Goal: Task Accomplishment & Management: Manage account settings

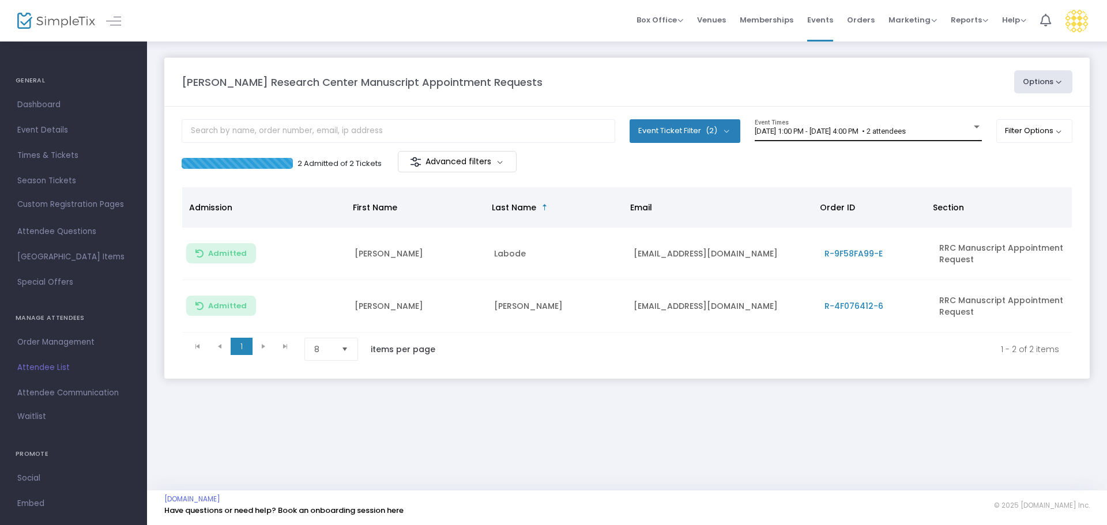
click at [863, 135] on span "8/13/2025 @ 1:00 PM - 8/13/2025 @ 4:00 PM • 2 attendees" at bounding box center [830, 131] width 151 height 9
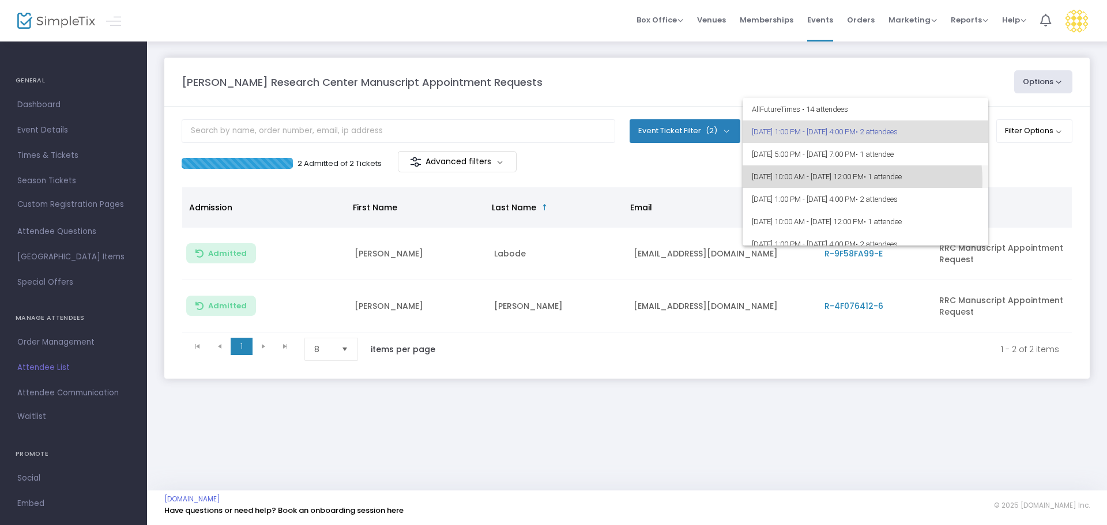
click at [854, 180] on span "8/14/2025 @ 10:00 AM - 8/14/2025 @ 12:00 PM • 1 attendee" at bounding box center [865, 176] width 227 height 22
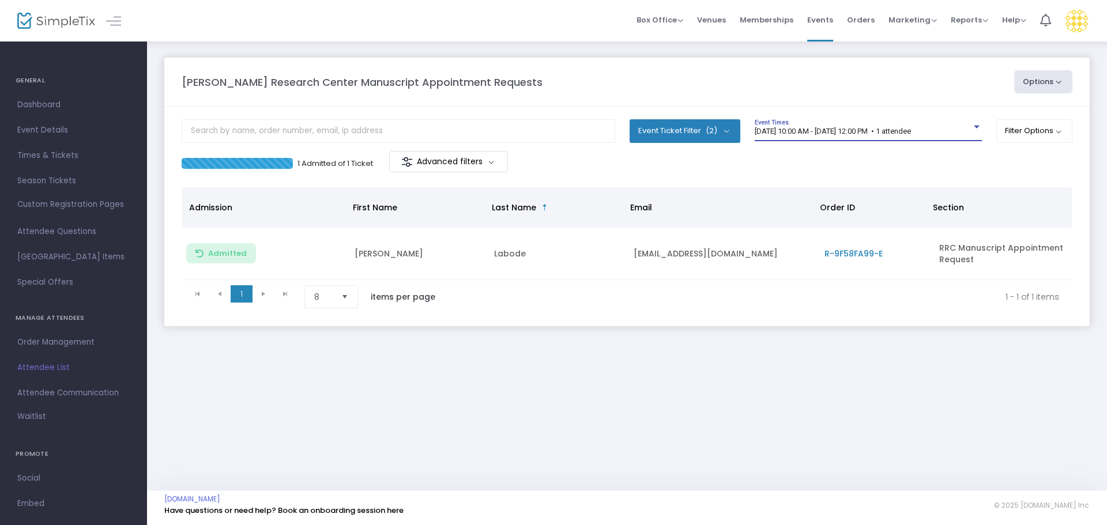
click at [852, 135] on span "8/14/2025 @ 10:00 AM - 8/14/2025 @ 12:00 PM • 1 attendee" at bounding box center [833, 131] width 156 height 9
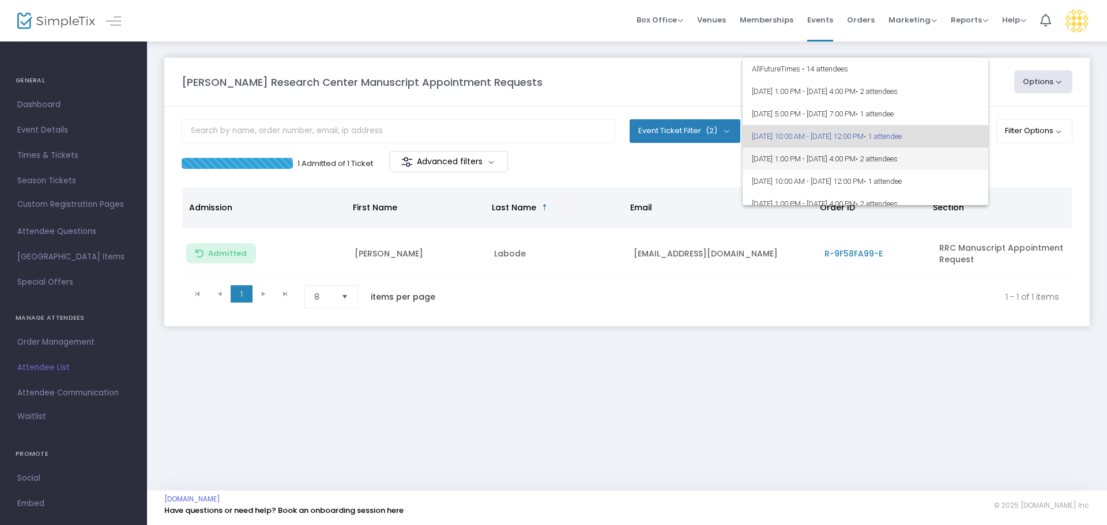
scroll to position [5, 0]
click at [861, 155] on span "[DATE] 1:00 PM - [DATE] 4:00 PM • 2 attendees" at bounding box center [865, 153] width 227 height 22
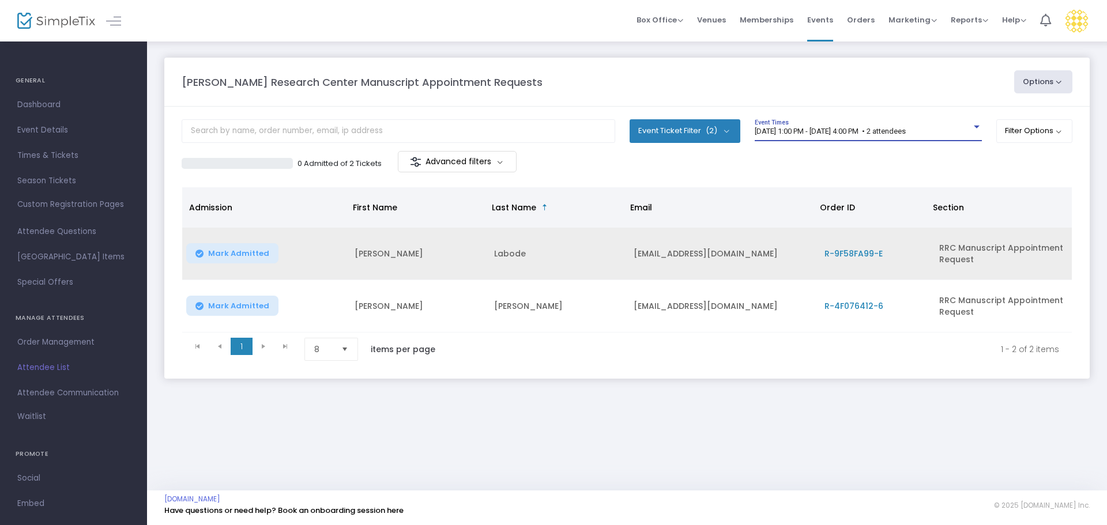
click at [247, 250] on span "Mark Admitted" at bounding box center [238, 253] width 61 height 9
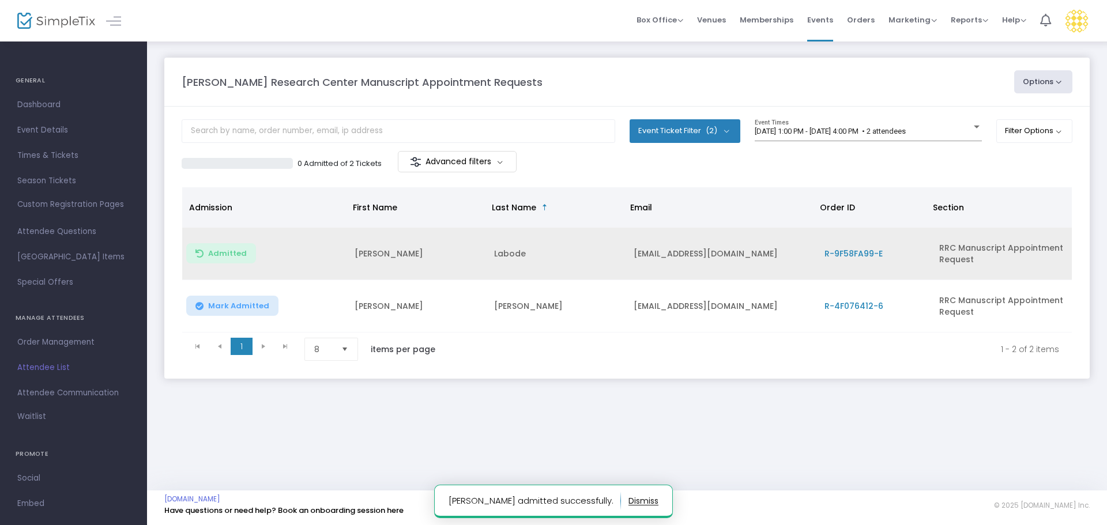
click at [239, 303] on span "Mark Admitted" at bounding box center [238, 306] width 61 height 9
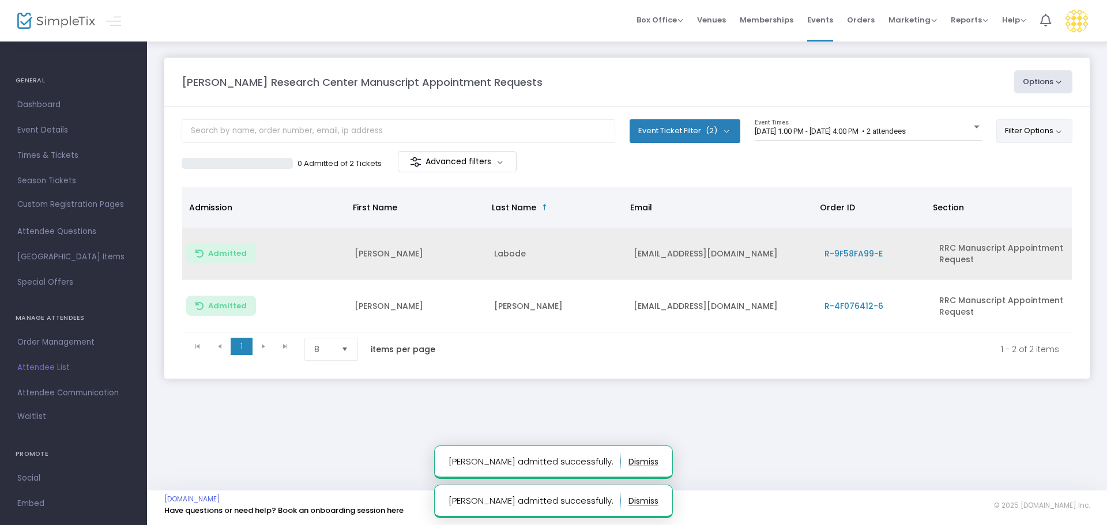
click at [1027, 131] on button "Filter Options" at bounding box center [1034, 130] width 77 height 23
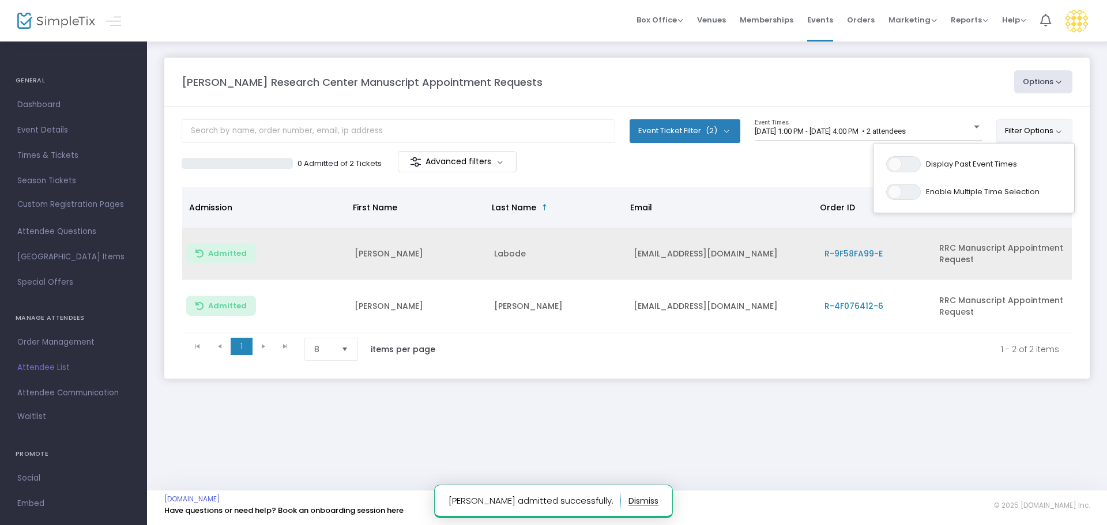
click at [852, 91] on div "Robinson Research Center Manuscript Appointment Requests Options Export List Pr…" at bounding box center [627, 81] width 902 height 23
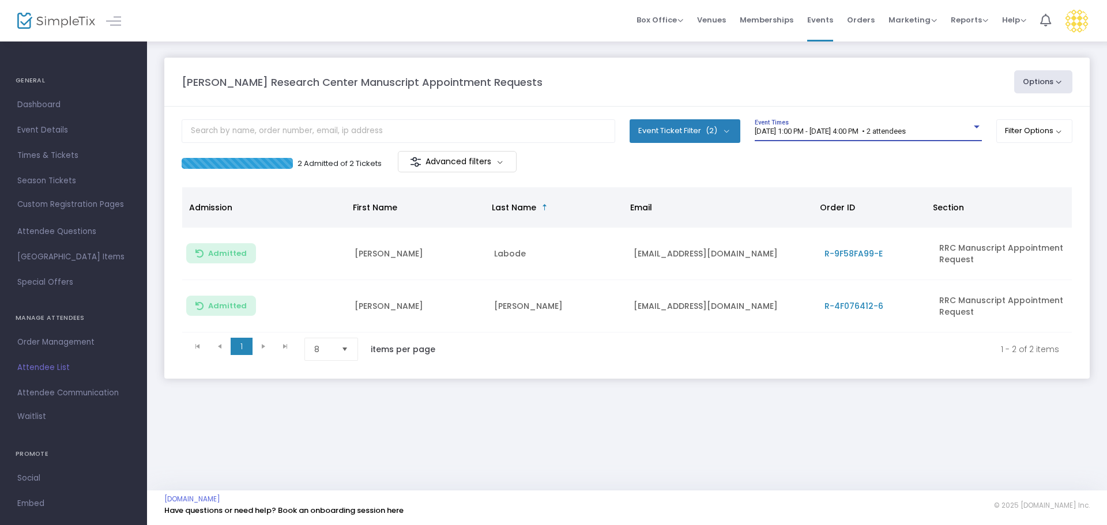
click at [890, 134] on span "[DATE] 1:00 PM - [DATE] 4:00 PM • 2 attendees" at bounding box center [830, 131] width 151 height 9
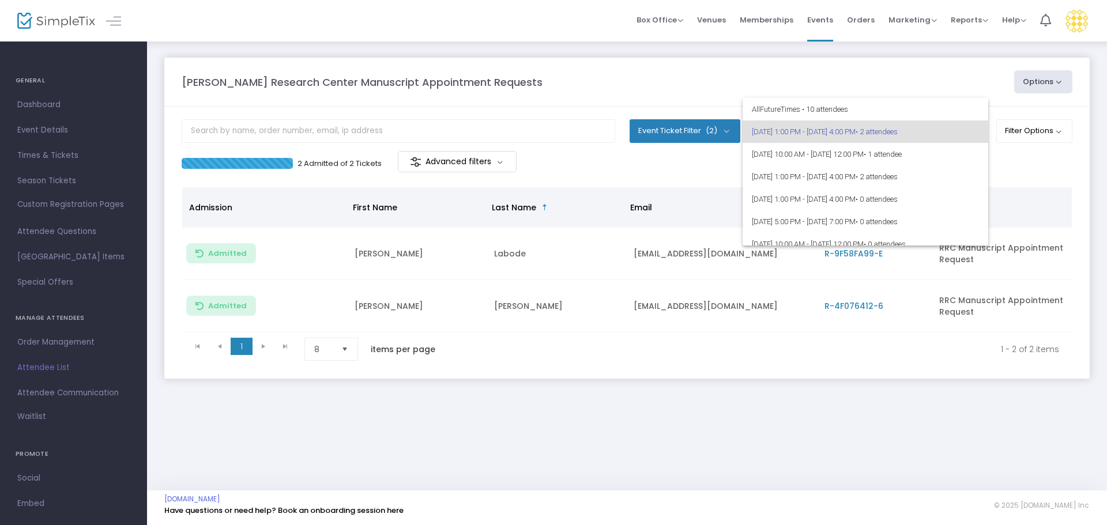
click at [762, 80] on div at bounding box center [553, 262] width 1107 height 525
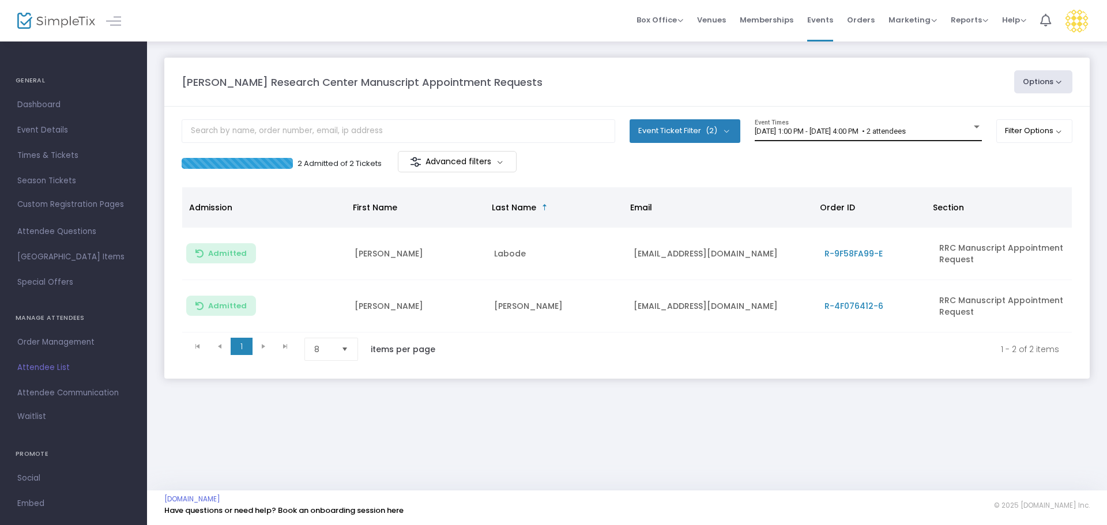
click at [887, 133] on span "[DATE] 1:00 PM - [DATE] 4:00 PM • 2 attendees" at bounding box center [830, 131] width 151 height 9
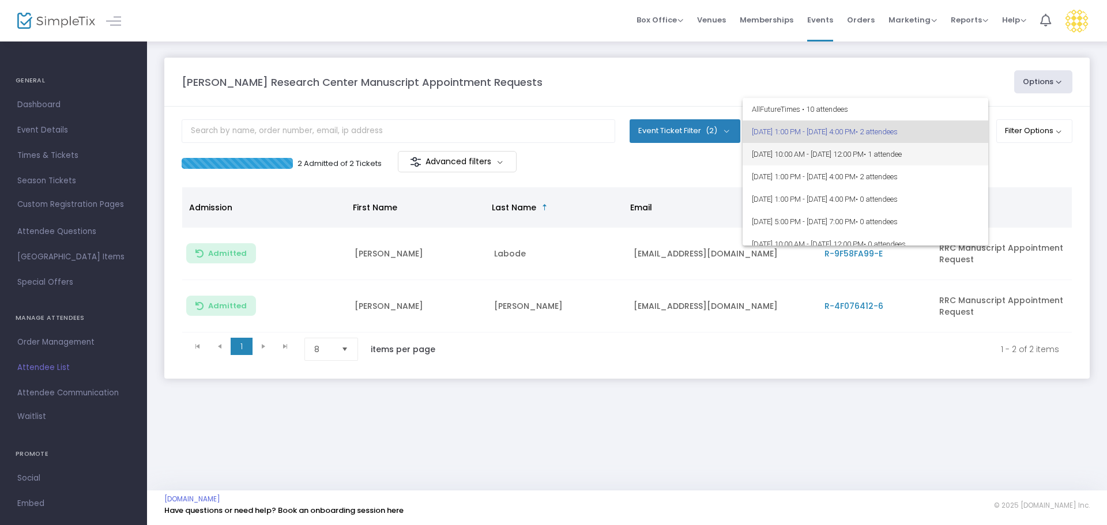
click at [883, 152] on span "[DATE] 10:00 AM - [DATE] 12:00 PM • 1 attendee" at bounding box center [865, 154] width 227 height 22
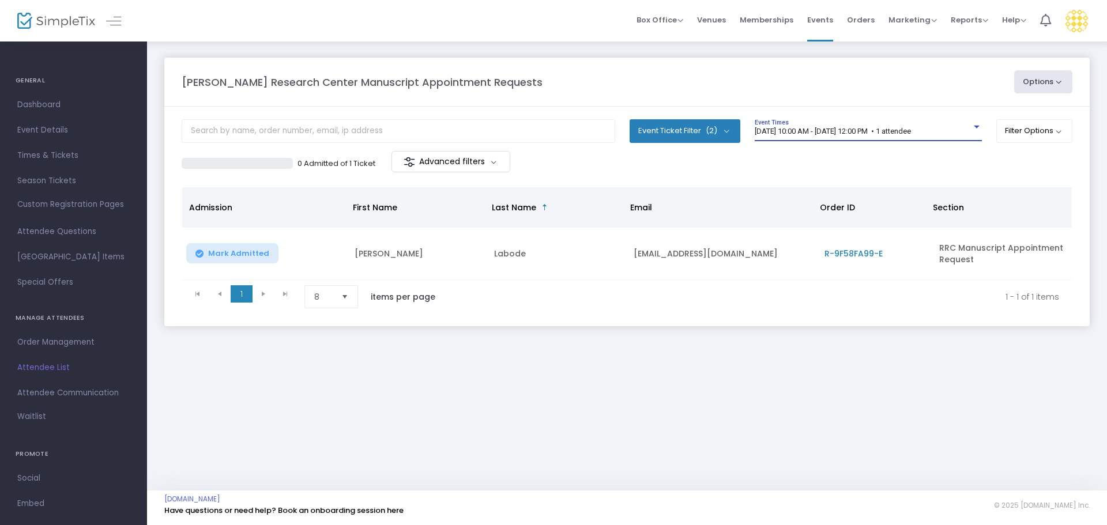
click at [873, 129] on span "[DATE] 10:00 AM - [DATE] 12:00 PM • 1 attendee" at bounding box center [833, 131] width 156 height 9
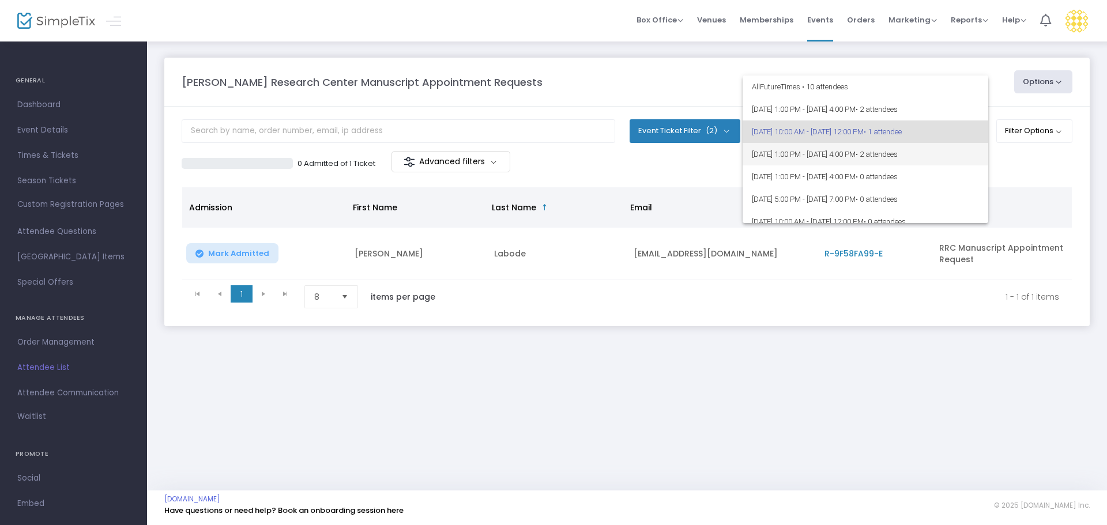
click at [879, 155] on span "[DATE] 1:00 PM - [DATE] 4:00 PM • 2 attendees" at bounding box center [865, 154] width 227 height 22
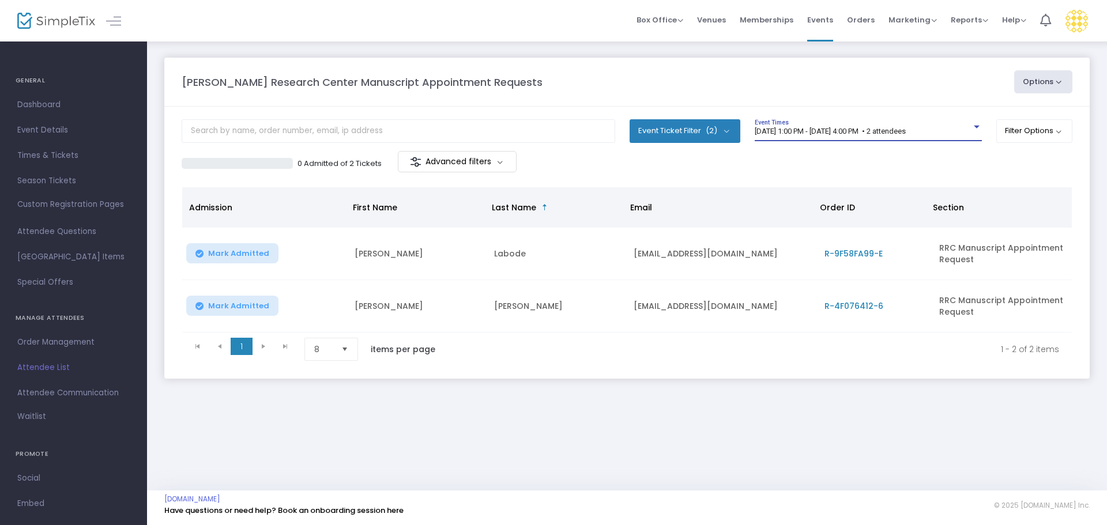
click at [870, 135] on span "[DATE] 1:00 PM - [DATE] 4:00 PM • 2 attendees" at bounding box center [830, 131] width 151 height 9
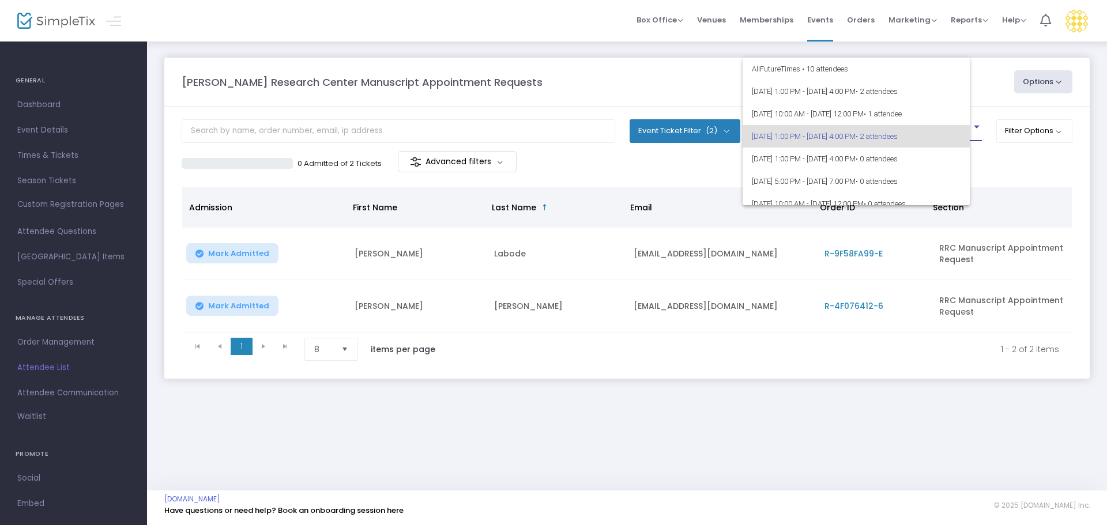
scroll to position [5, 0]
click at [855, 80] on span "[DATE] 1:00 PM - [DATE] 4:00 PM • 2 attendees" at bounding box center [865, 86] width 227 height 22
